Goal: Find specific page/section: Find specific page/section

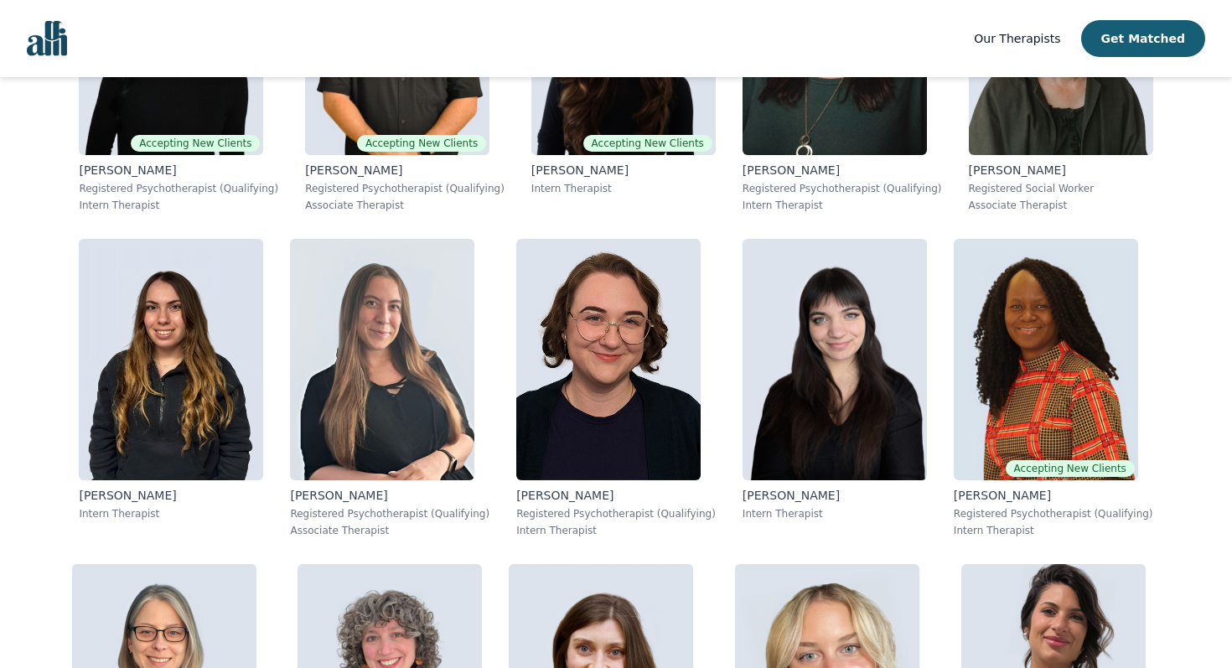
scroll to position [860, 0]
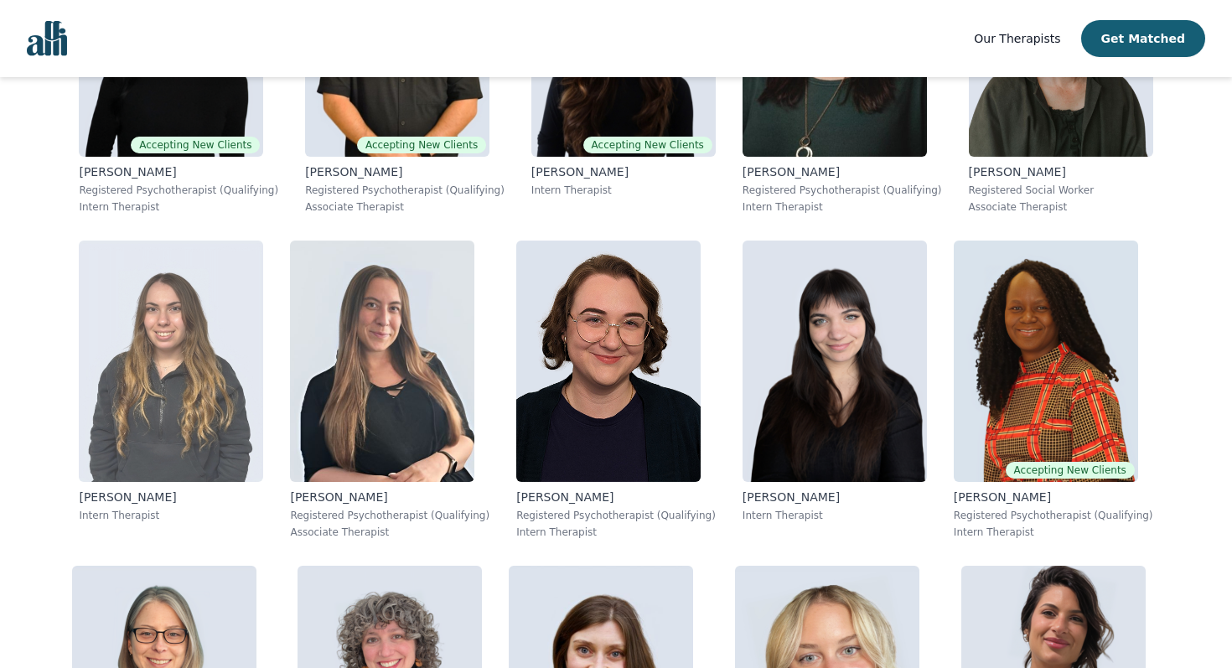
click at [205, 417] on img at bounding box center [171, 361] width 184 height 241
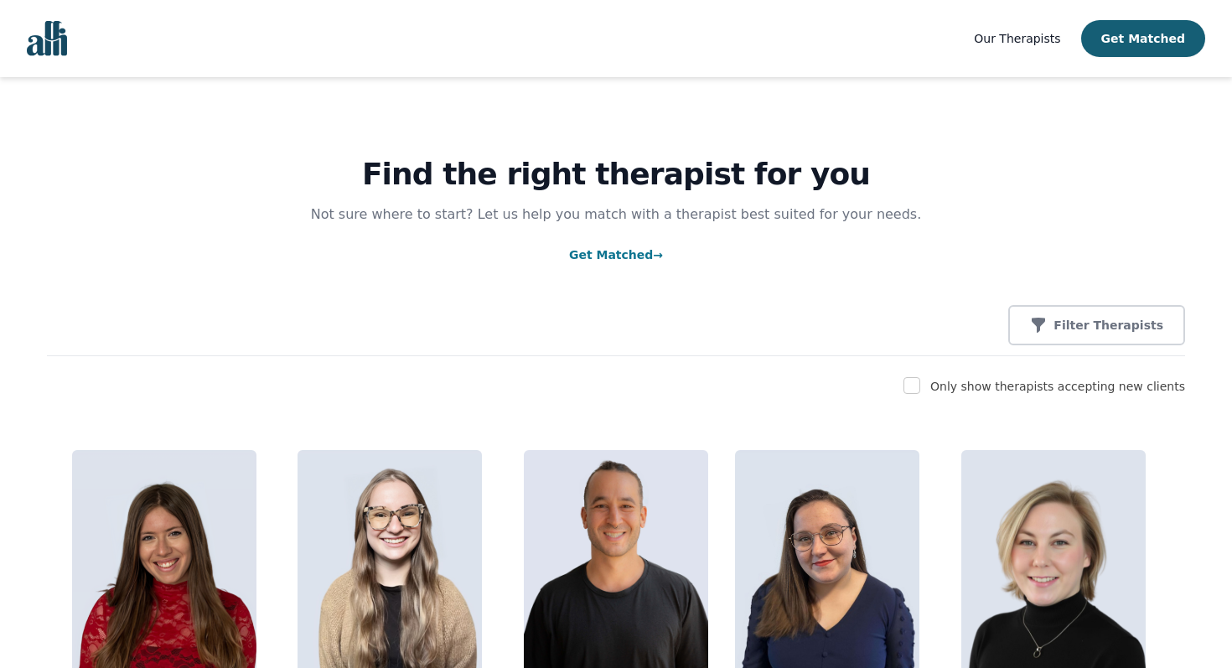
scroll to position [236, 0]
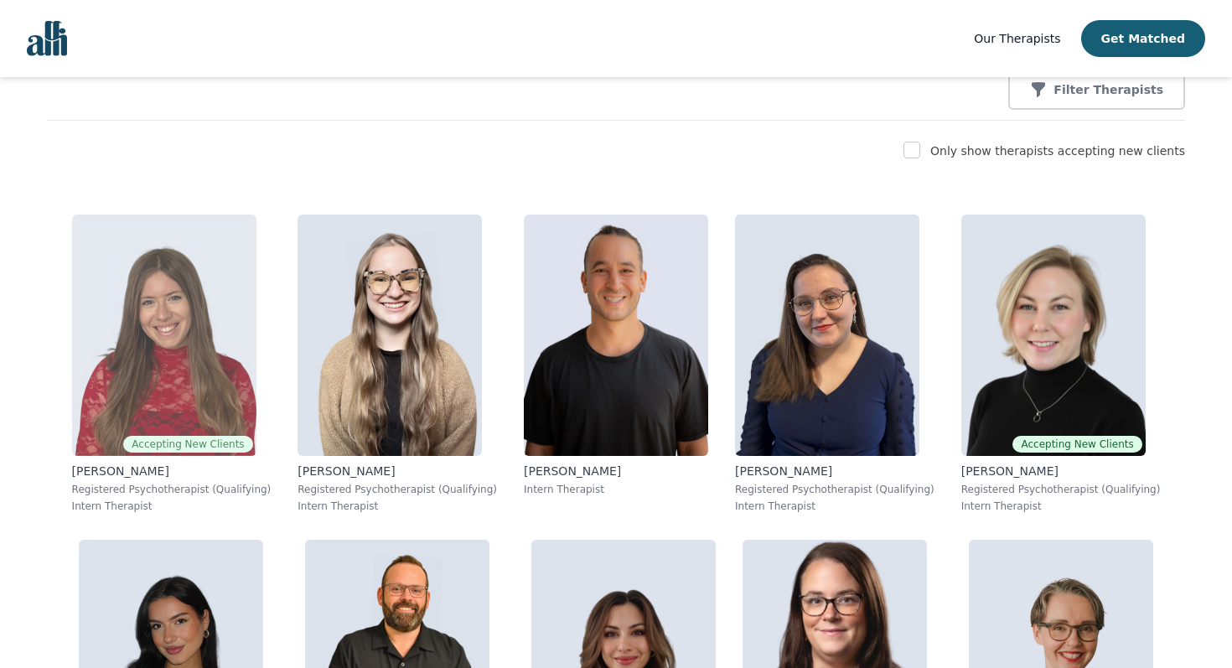
click at [202, 362] on img at bounding box center [164, 335] width 184 height 241
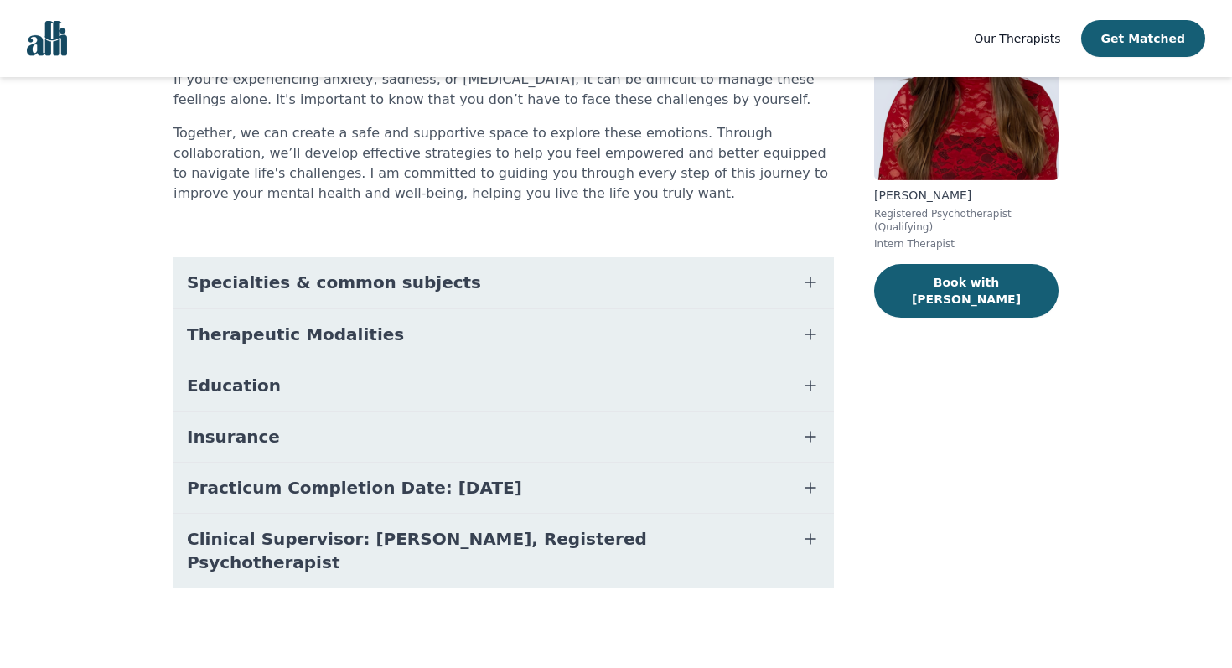
scroll to position [155, 0]
